Goal: Task Accomplishment & Management: Manage account settings

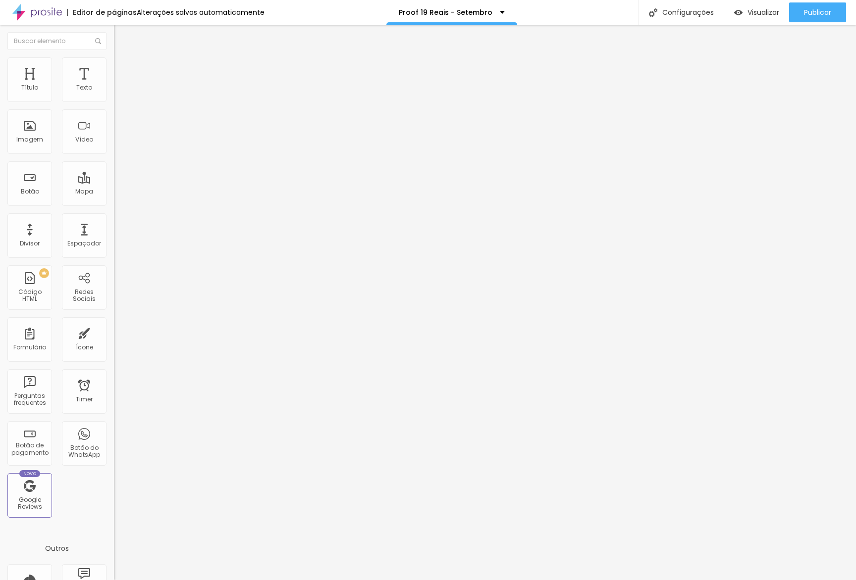
click at [123, 73] on span "Avançado" at bounding box center [139, 74] width 33 height 8
click at [114, 67] on li "Avançado" at bounding box center [171, 72] width 114 height 10
click at [114, 432] on li "Desktop" at bounding box center [171, 435] width 114 height 6
click at [114, 432] on div at bounding box center [171, 432] width 114 height 0
click at [114, 426] on div at bounding box center [171, 426] width 114 height 0
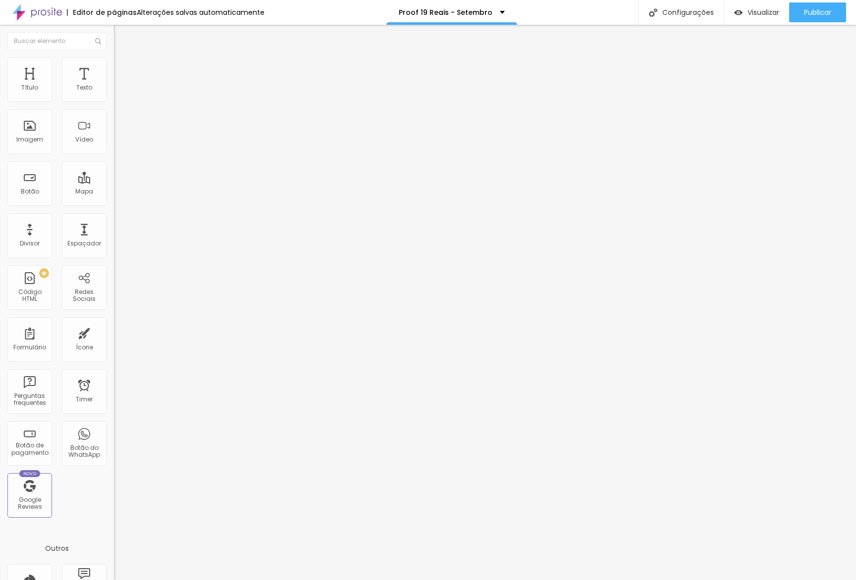
click at [114, 438] on div at bounding box center [171, 438] width 114 height 0
type input "54"
type input "45"
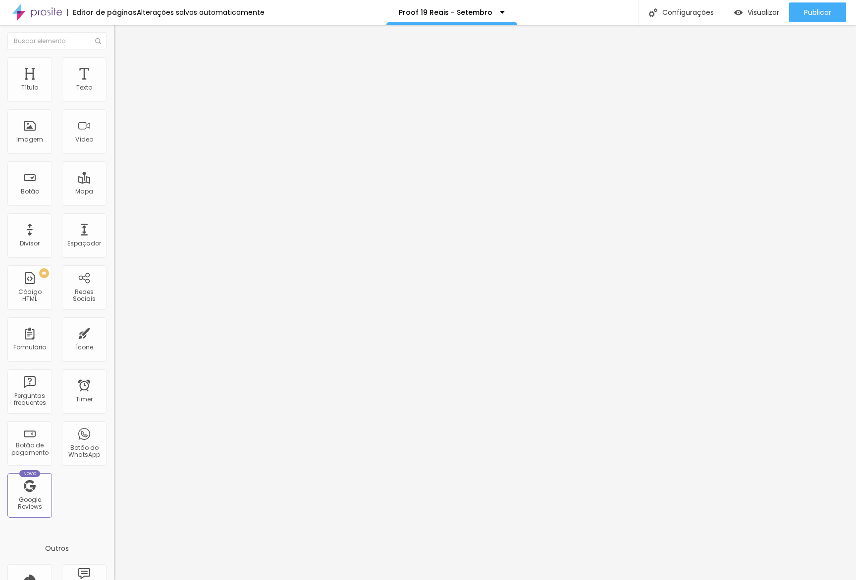
type input "44"
type input "45"
type input "46"
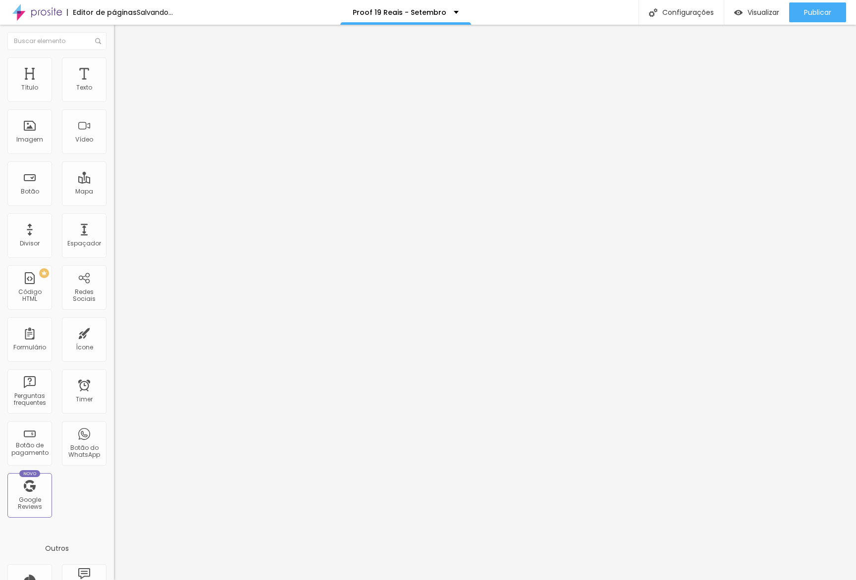
type input "46"
drag, startPoint x: 51, startPoint y: 208, endPoint x: 46, endPoint y: 208, distance: 5.9
type input "46"
click at [114, 234] on input "range" at bounding box center [146, 238] width 64 height 8
click at [752, 16] on span "Visualizar" at bounding box center [763, 12] width 32 height 8
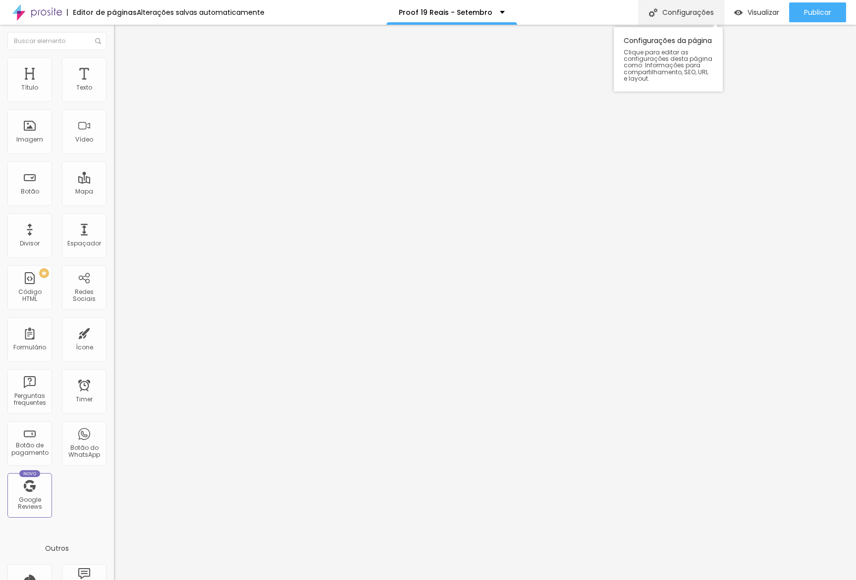
click at [697, 16] on div "Configurações" at bounding box center [680, 12] width 85 height 25
type input "/alboom-proof-19-reais-setembro"
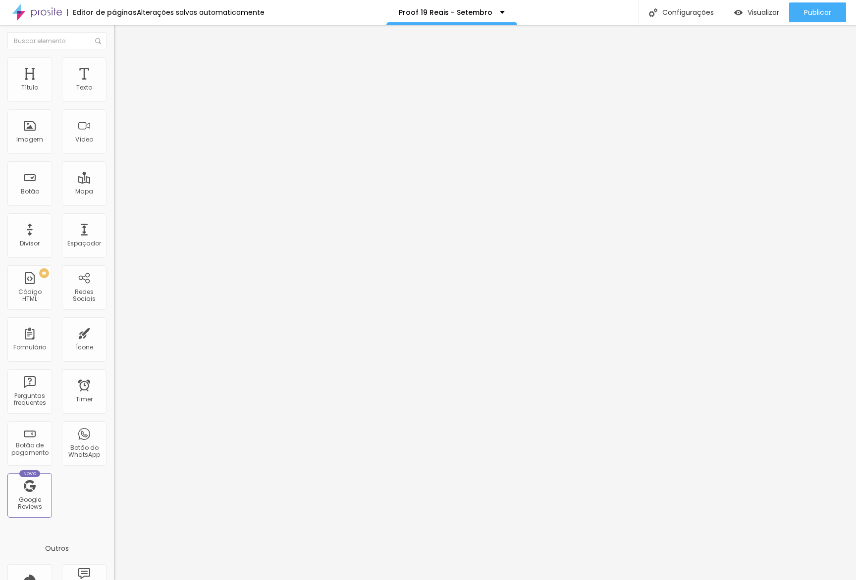
click at [614, 580] on div at bounding box center [428, 590] width 856 height 9
click at [741, 14] on div "Visualizar" at bounding box center [756, 12] width 45 height 8
type input "45"
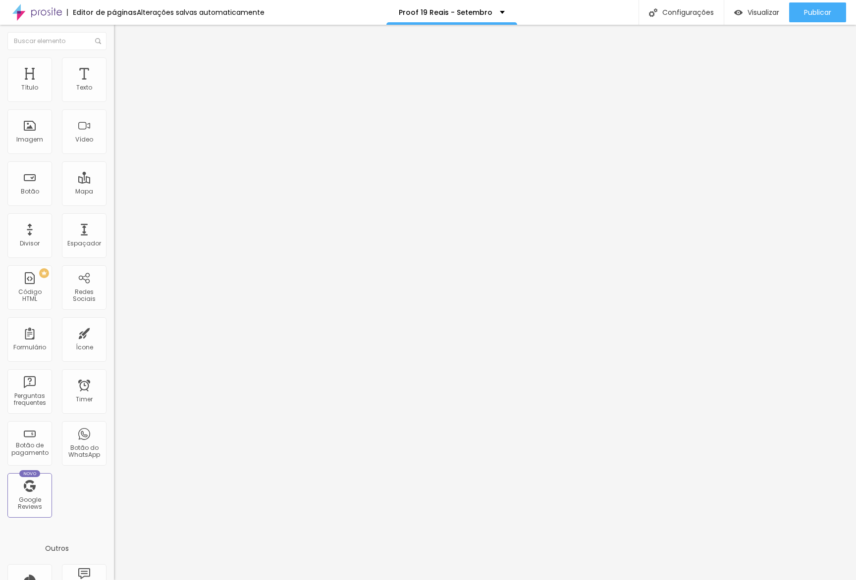
type input "45"
type input "46"
type input "47"
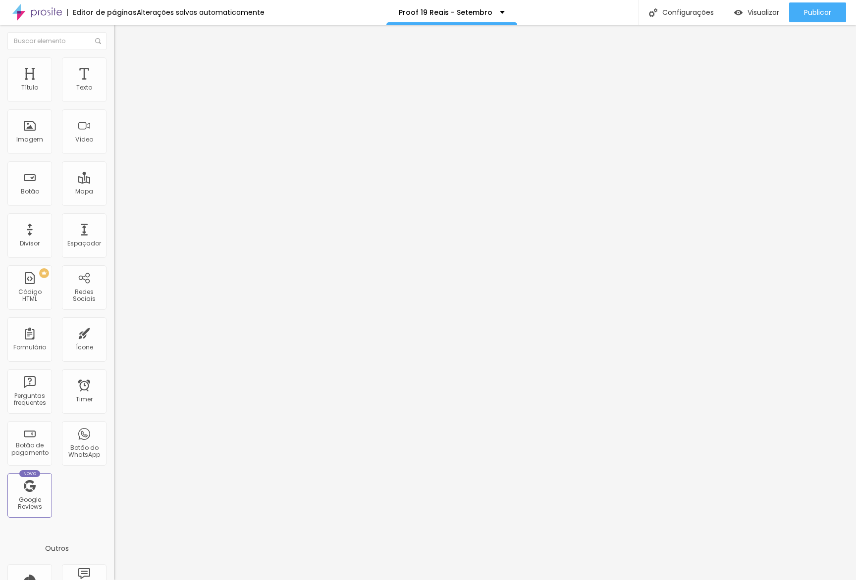
type input "48"
type input "49"
type input "50"
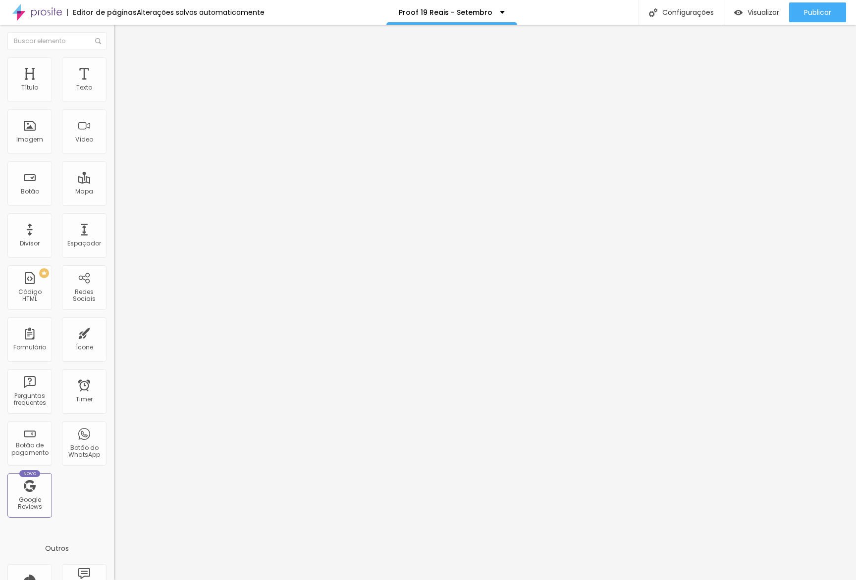
type input "50"
click at [114, 234] on input "range" at bounding box center [146, 238] width 64 height 8
click at [747, 8] on span "Visualizar" at bounding box center [763, 12] width 32 height 8
click at [123, 68] on span "Estilo" at bounding box center [130, 64] width 15 height 8
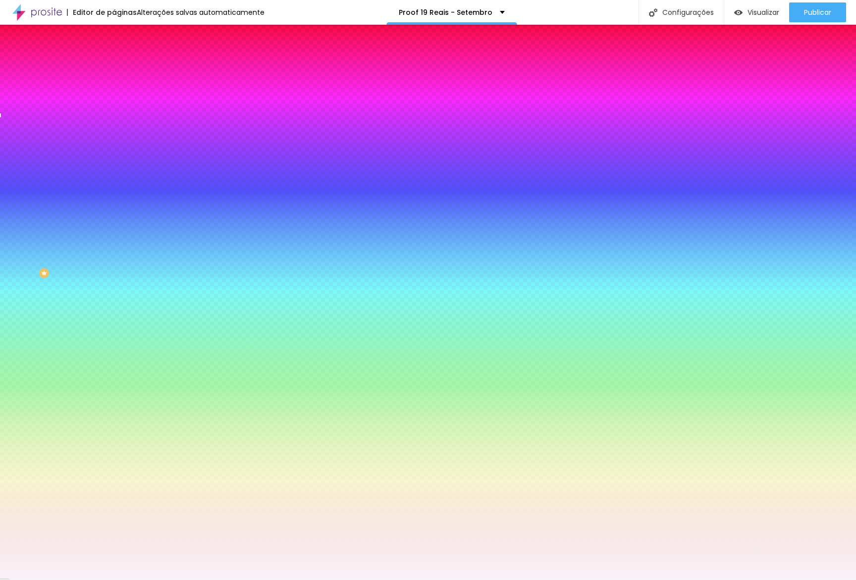
click at [114, 145] on input "#F8F3F9" at bounding box center [173, 140] width 119 height 10
paste input "CFBFD"
type input "#FCFBFD"
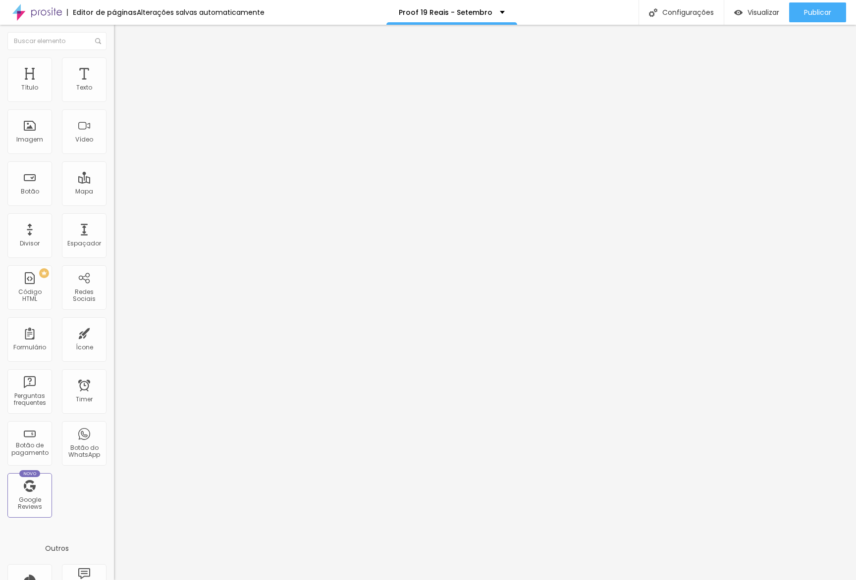
click at [123, 68] on span "Estilo" at bounding box center [130, 64] width 15 height 8
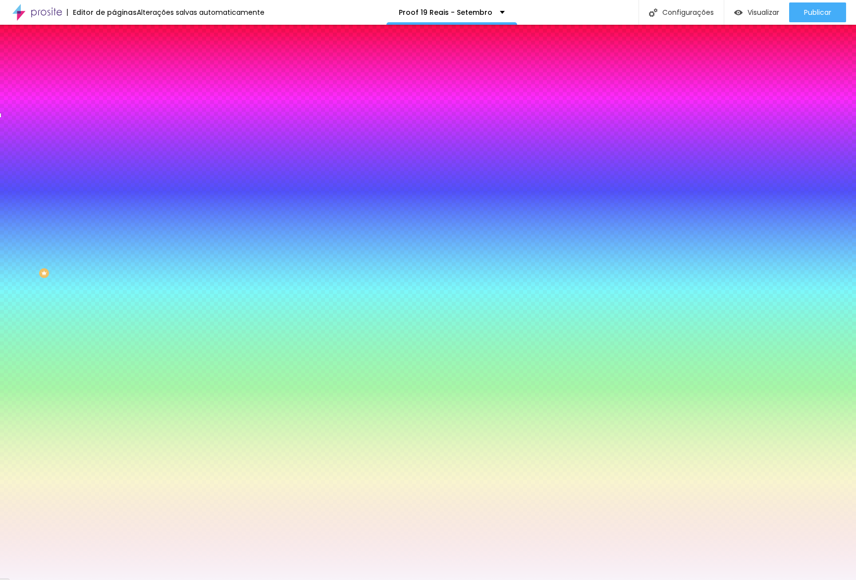
click at [114, 145] on input "#F8F3F9" at bounding box center [173, 140] width 119 height 10
paste input "CFBFD"
type input "#FCFBFD"
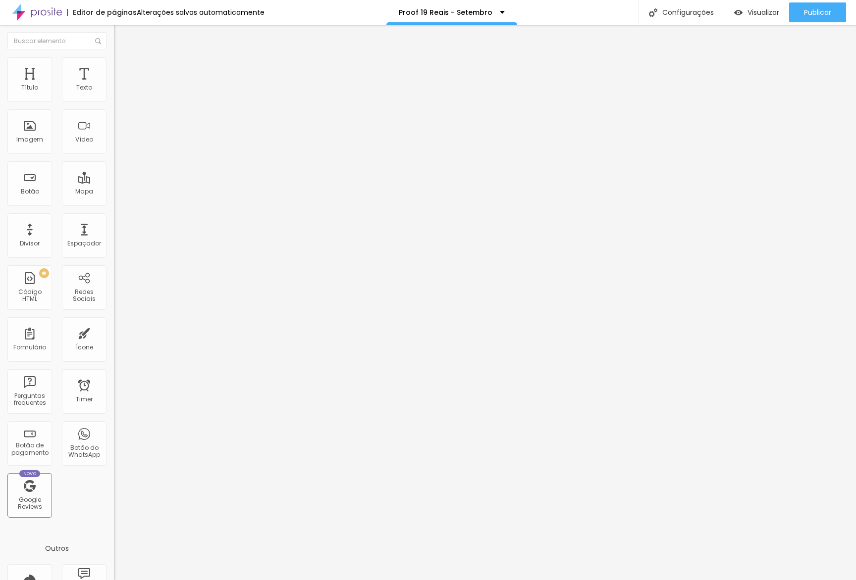
click at [114, 67] on ul "Conteúdo Estilo Avançado" at bounding box center [171, 63] width 114 height 30
click at [123, 68] on span "Estilo" at bounding box center [130, 64] width 15 height 8
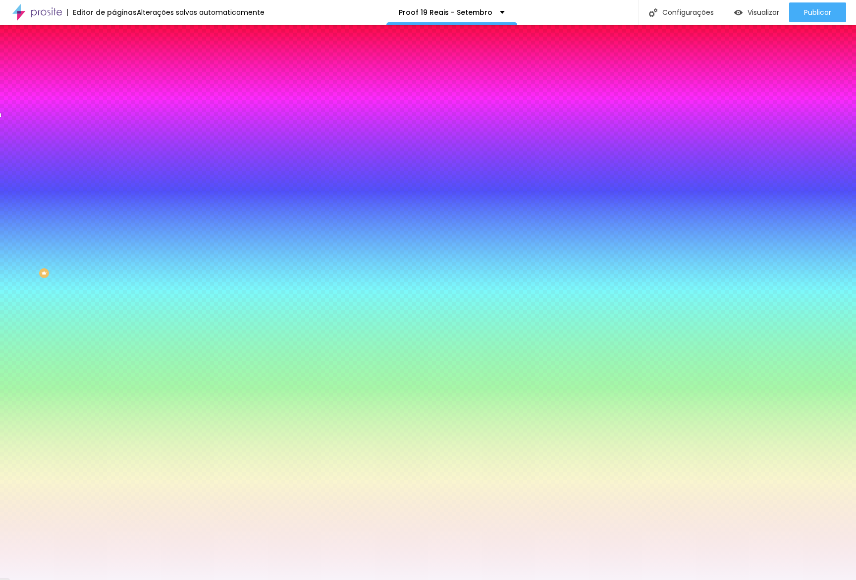
click at [114, 145] on input "#F8F3F9" at bounding box center [173, 140] width 119 height 10
paste input "CFBFD"
type input "#FCFBFD"
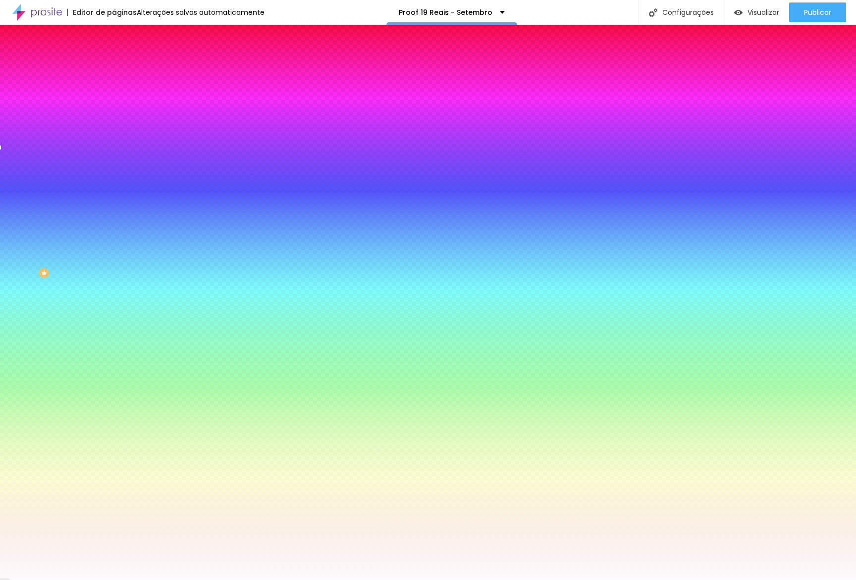
scroll to position [0, 0]
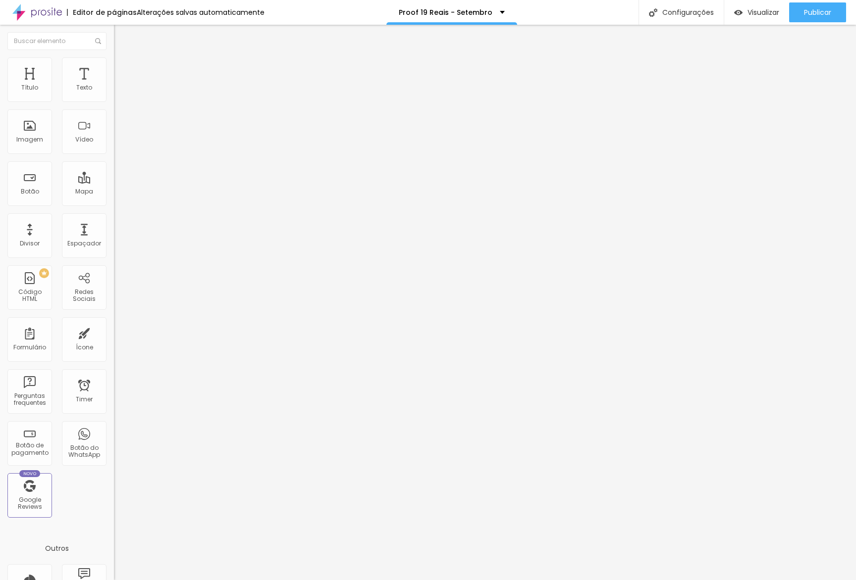
click at [123, 68] on span "Estilo" at bounding box center [130, 64] width 15 height 8
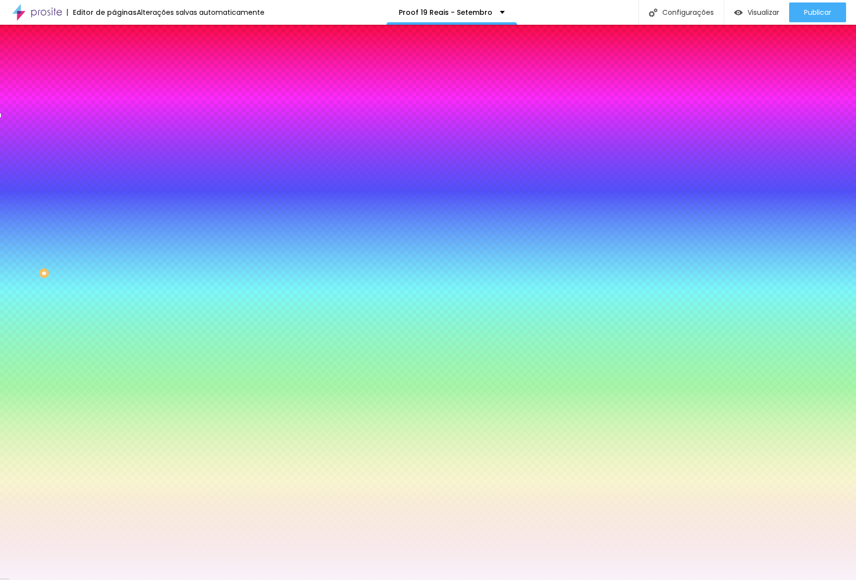
click at [114, 145] on input "#F8F3F9" at bounding box center [173, 140] width 119 height 10
drag, startPoint x: 94, startPoint y: 182, endPoint x: 100, endPoint y: 189, distance: 8.8
click at [114, 145] on input "#F8F3F9" at bounding box center [173, 140] width 119 height 10
paste input "CFBFD"
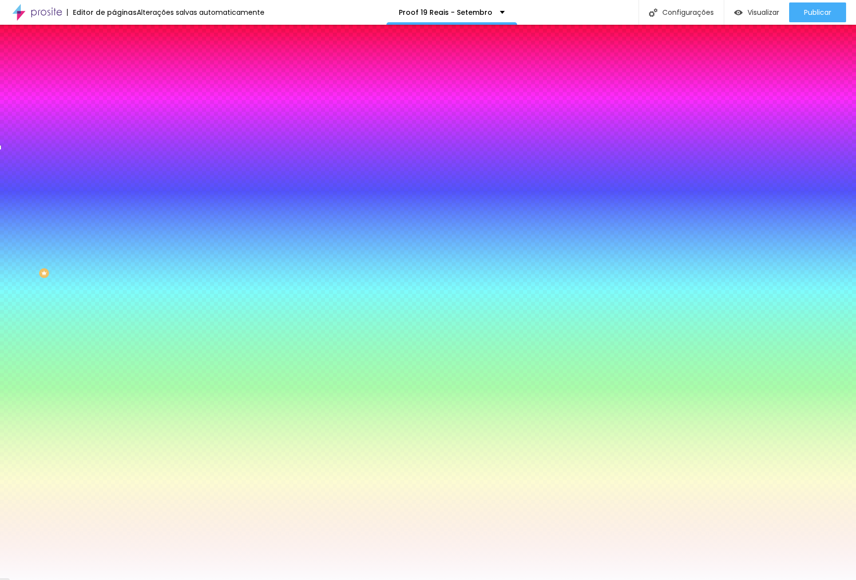
type input "#FCFBFD"
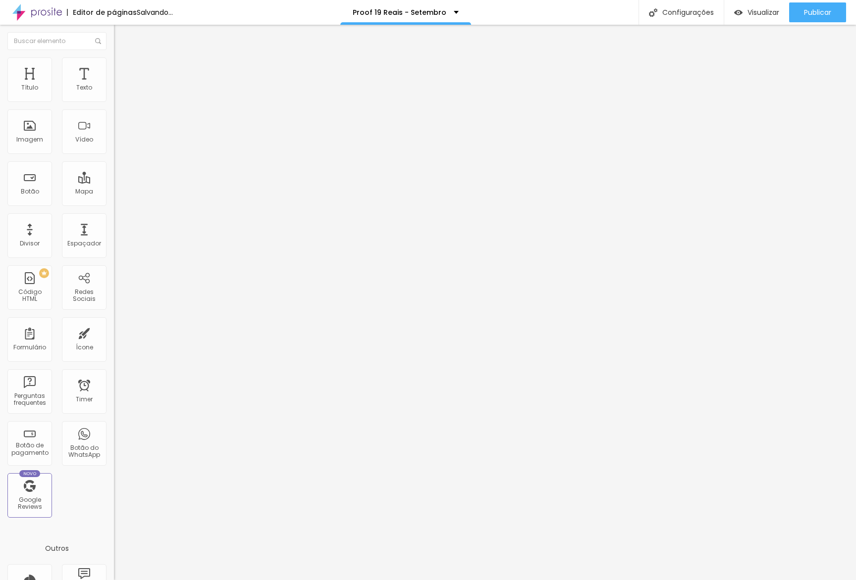
click at [114, 64] on li "Estilo" at bounding box center [171, 62] width 114 height 10
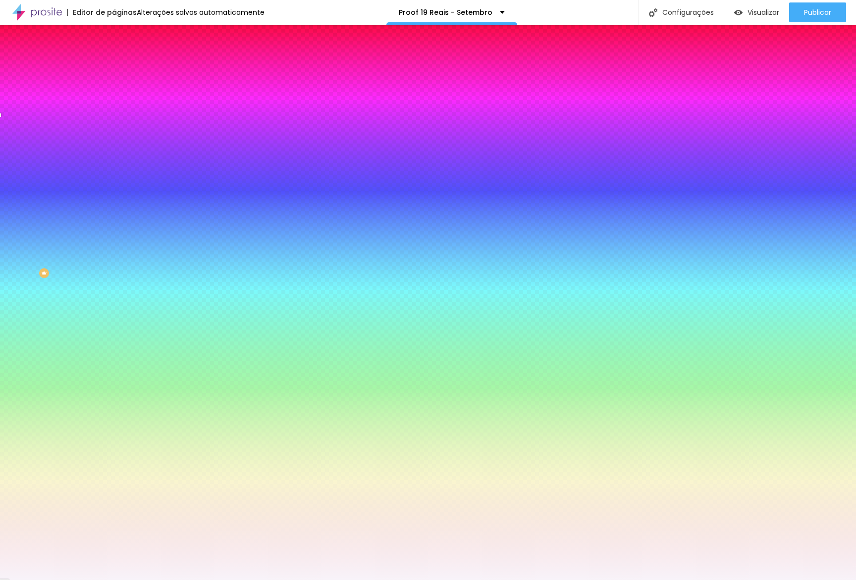
click at [114, 145] on input "#F8F3F9" at bounding box center [173, 140] width 119 height 10
paste input "CFBFD"
type input "#FCFBFD"
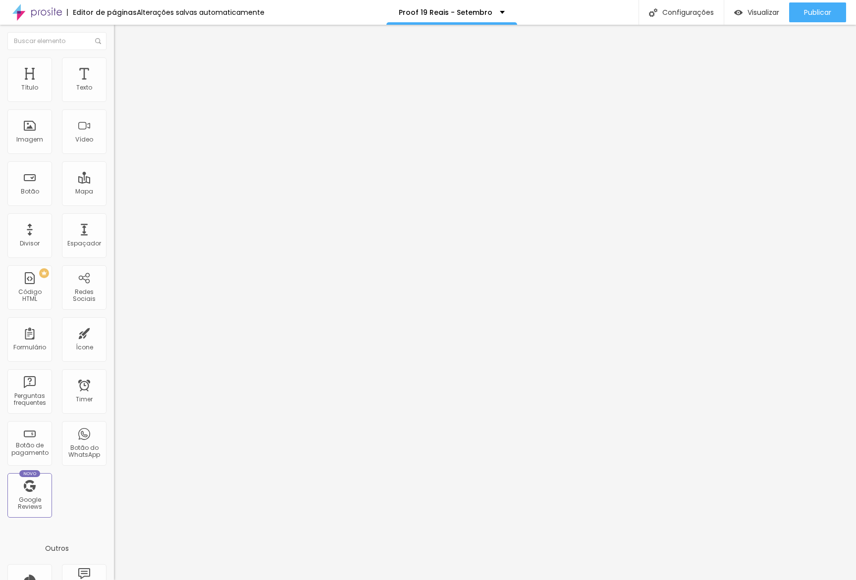
drag, startPoint x: 46, startPoint y: 63, endPoint x: 53, endPoint y: 64, distance: 7.0
click at [114, 63] on ul "Conteúdo Estilo Avançado" at bounding box center [171, 63] width 114 height 30
click at [114, 64] on li "Estilo" at bounding box center [171, 62] width 114 height 10
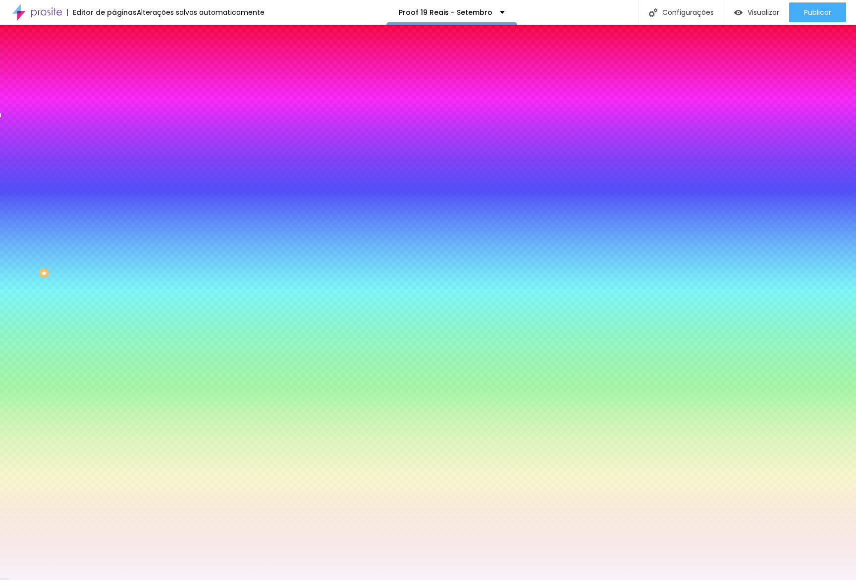
click at [114, 145] on input "#F8F3F9" at bounding box center [173, 140] width 119 height 10
paste input "CFBFD"
type input "#FCFBFD"
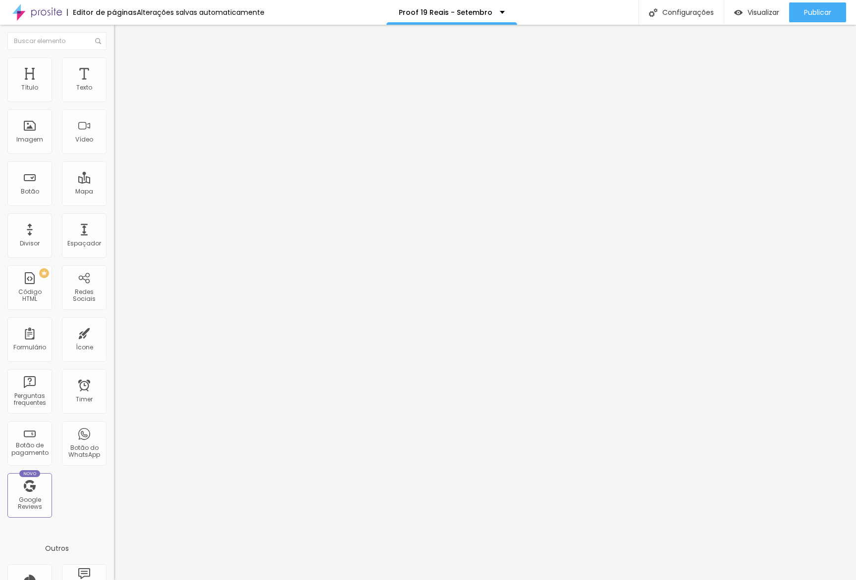
click at [123, 68] on span "Estilo" at bounding box center [130, 64] width 15 height 8
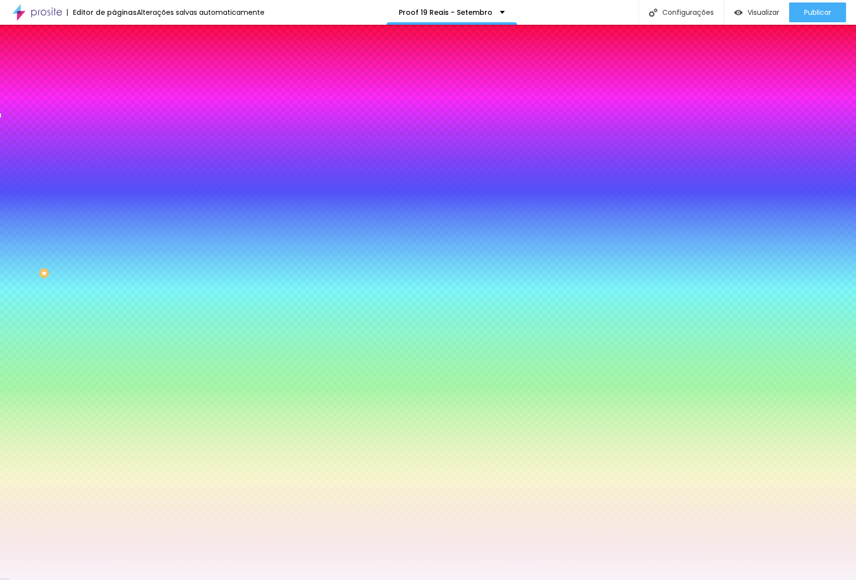
click at [114, 145] on input "#F8F3F9" at bounding box center [173, 140] width 119 height 10
paste input "CFBFD"
type input "#FCFBFD"
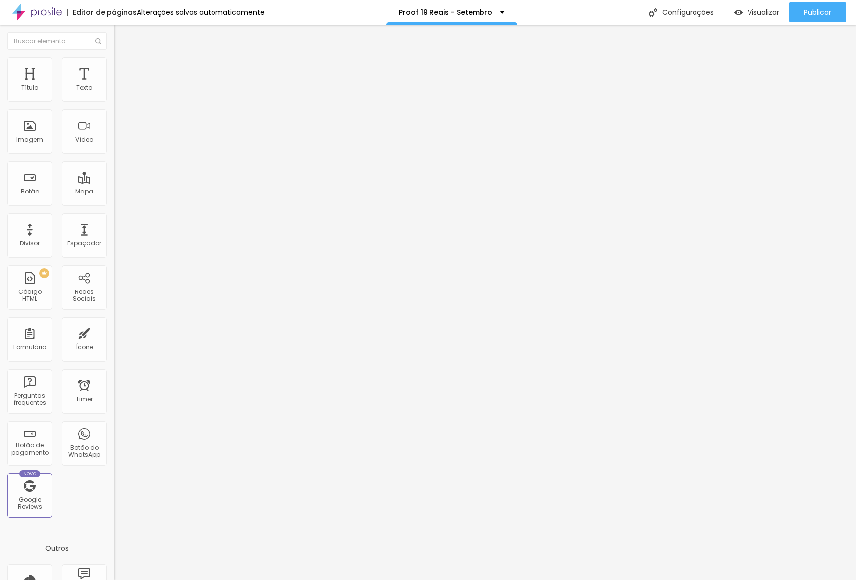
click at [114, 60] on li "Estilo" at bounding box center [171, 62] width 114 height 10
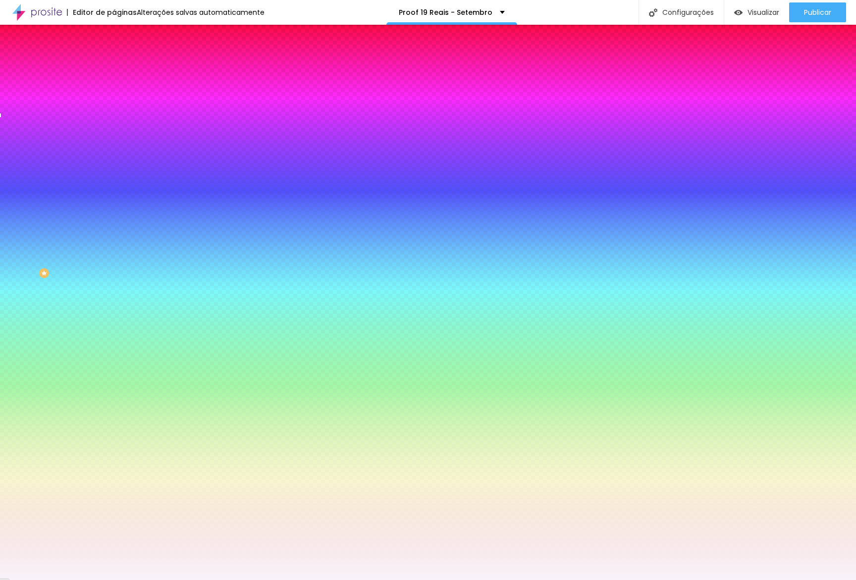
click at [114, 145] on input "#F8F3F9" at bounding box center [173, 140] width 119 height 10
paste input "CFBFD"
type input "#FCFBFD"
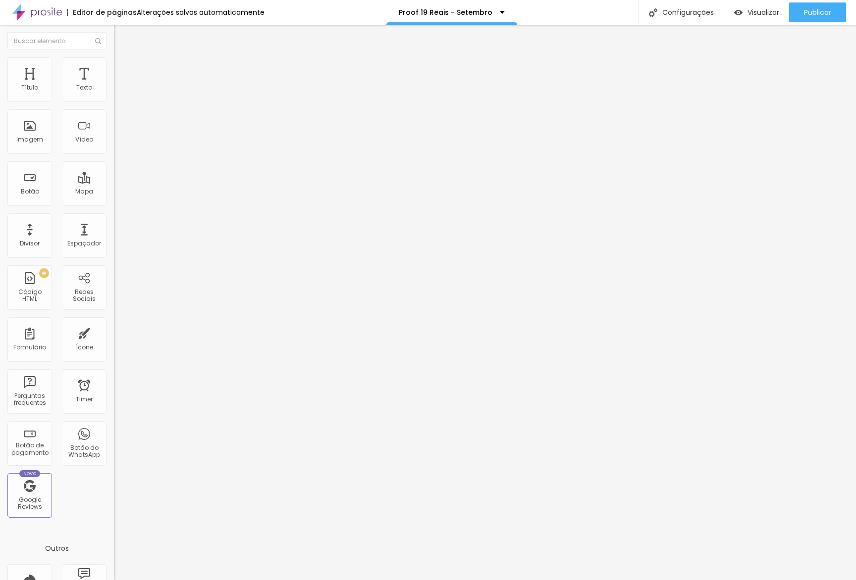
click at [114, 57] on li "Estilo" at bounding box center [171, 62] width 114 height 10
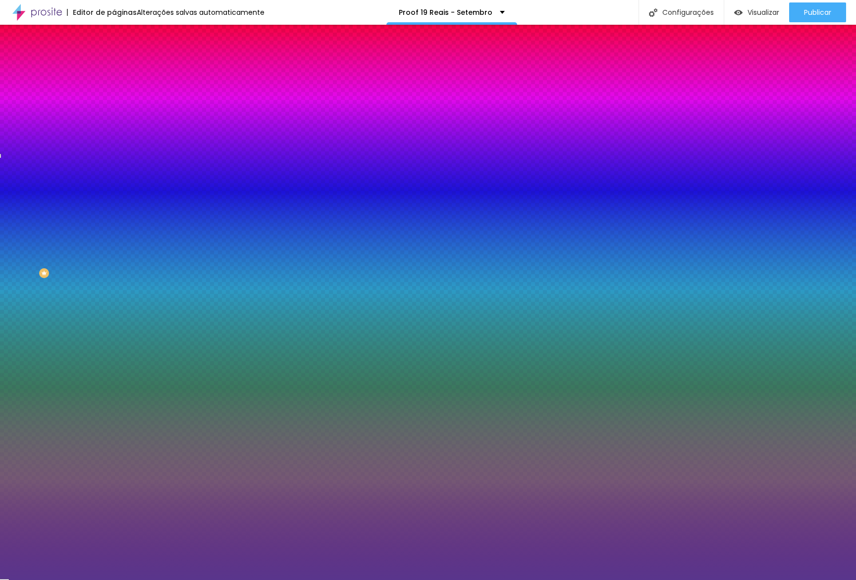
click at [118, 175] on icon "button" at bounding box center [121, 172] width 6 height 6
paste input "CFBFD"
type input "#FCFBFD"
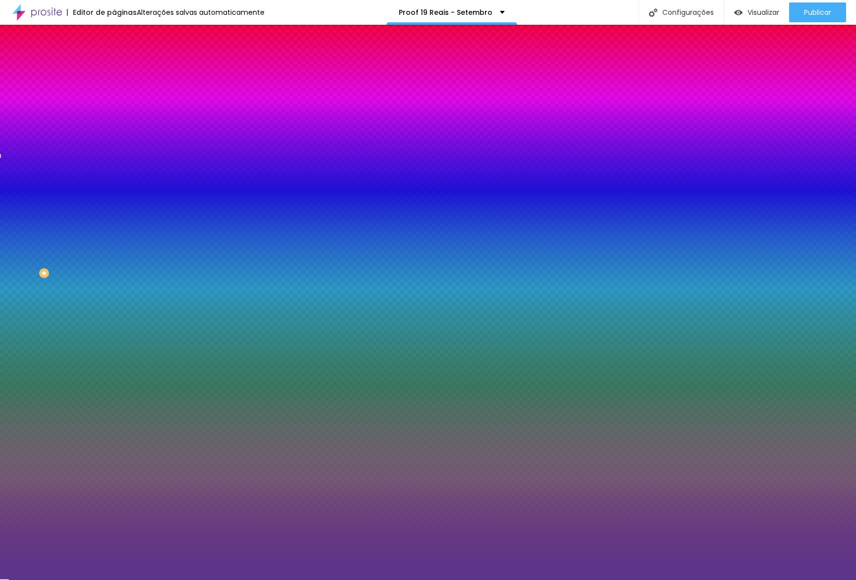
click at [139, 580] on div at bounding box center [428, 580] width 856 height 0
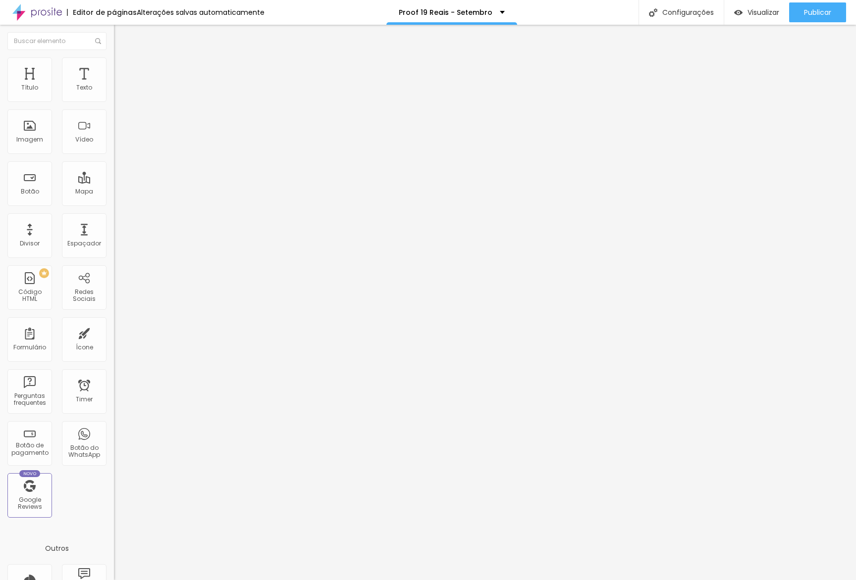
click at [123, 67] on span "Estilo" at bounding box center [130, 64] width 15 height 8
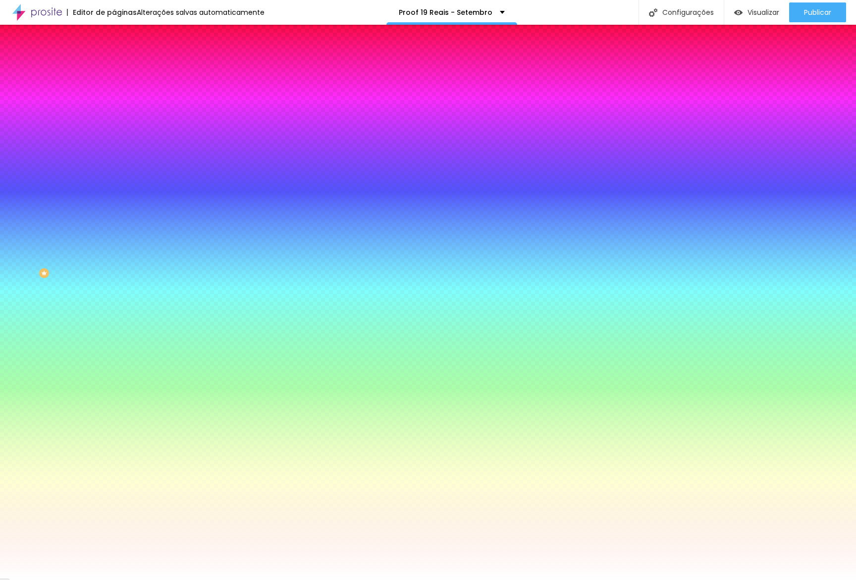
click at [118, 175] on icon "button" at bounding box center [121, 172] width 6 height 6
click at [100, 580] on div at bounding box center [428, 580] width 856 height 0
click at [114, 145] on input "#FFFFFF" at bounding box center [173, 140] width 119 height 10
paste input
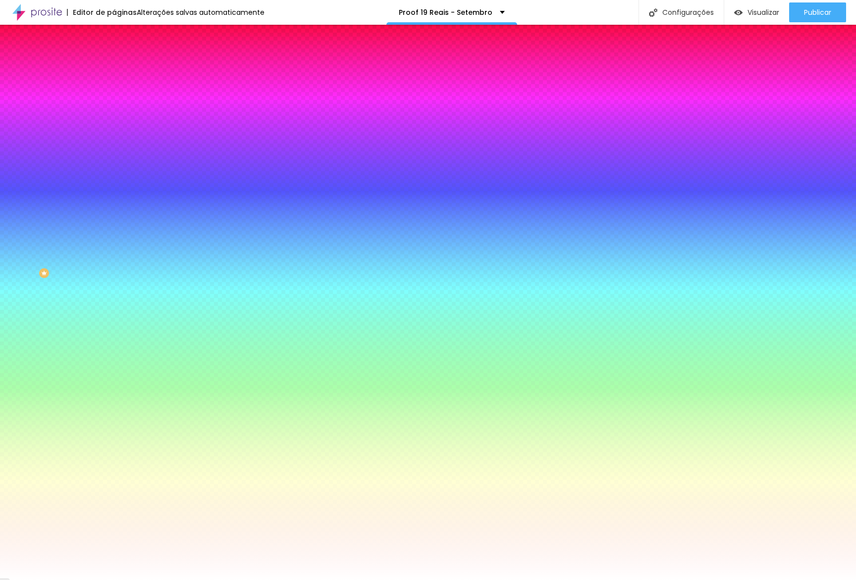
type input "#FFFFFF"
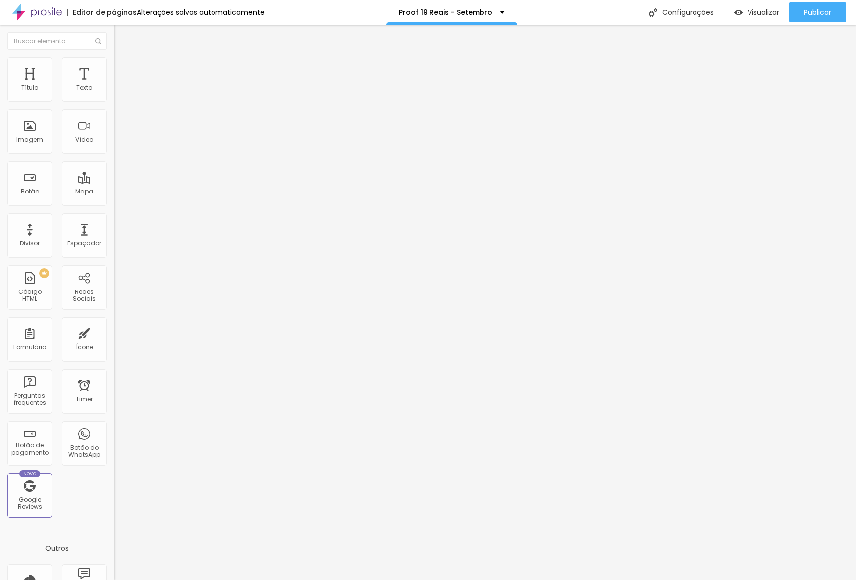
click at [114, 65] on li "Estilo" at bounding box center [171, 62] width 114 height 10
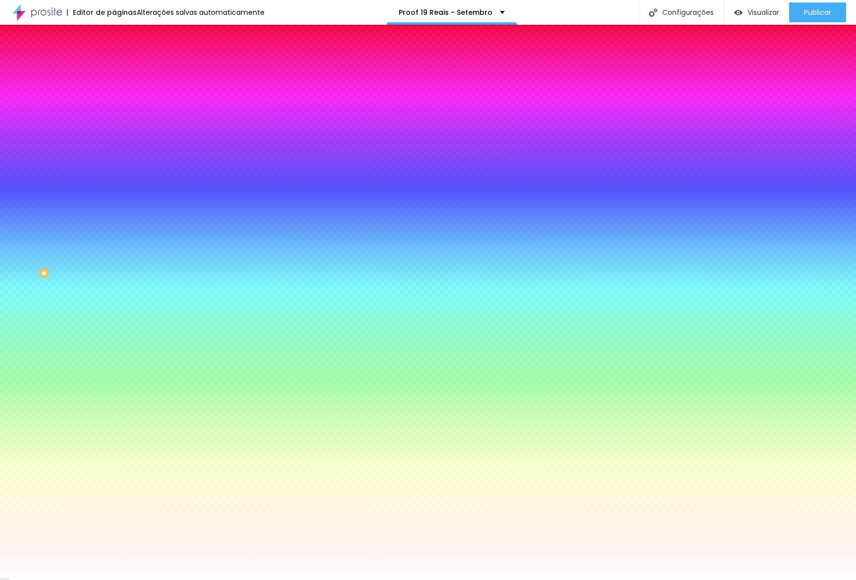
click at [114, 145] on input "#FFFFFF" at bounding box center [173, 140] width 119 height 10
paste input "CFBFD"
type input "#FCFBFD"
